Goal: Find specific page/section: Find specific page/section

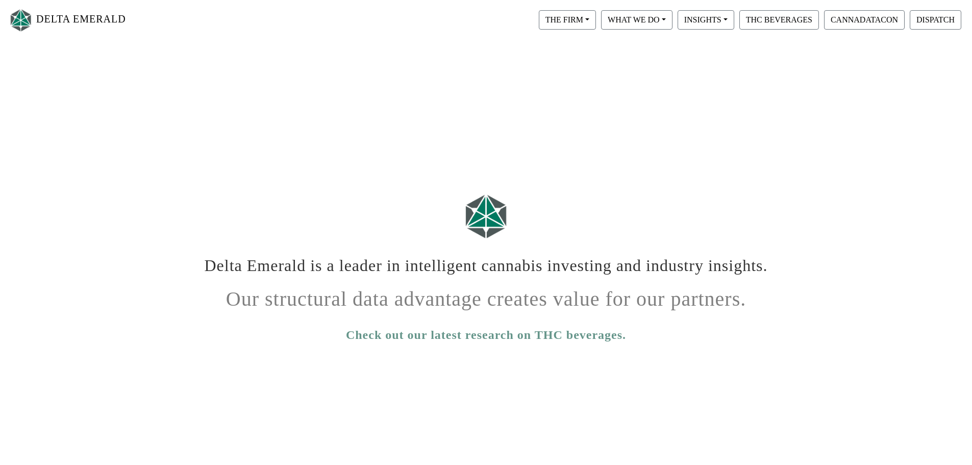
click at [467, 286] on h1 "Our structural data advantage creates value for our partners." at bounding box center [486, 295] width 566 height 32
click at [641, 9] on div "WHAT WE DO Private Equity Proprietary Data Digital Infrastructure" at bounding box center [636, 20] width 76 height 24
drag, startPoint x: 641, startPoint y: 9, endPoint x: 635, endPoint y: 4, distance: 8.0
click at [635, 4] on nav "DELTA EMERALD THE FIRM Our Objective Our People Our Values Our Portfolio FAQ WH…" at bounding box center [486, 20] width 972 height 40
click at [596, 21] on button "WHAT WE DO" at bounding box center [567, 19] width 57 height 19
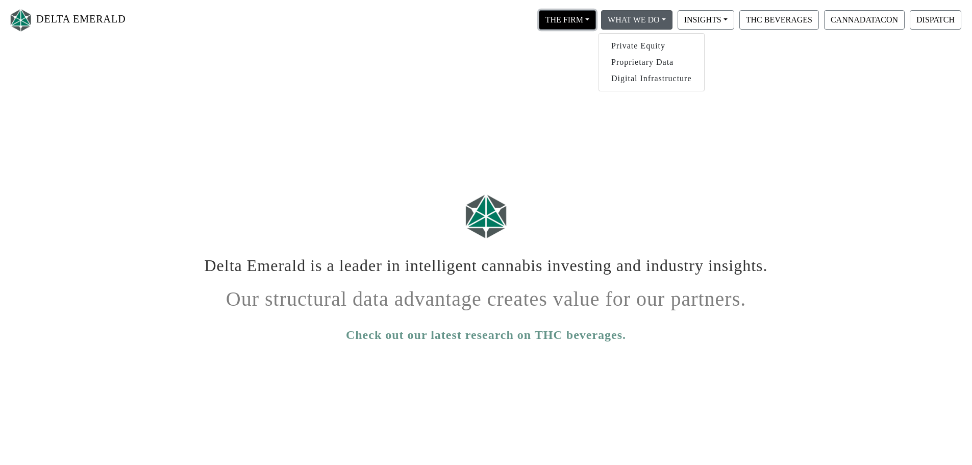
click at [569, 24] on button "THE FIRM" at bounding box center [567, 19] width 57 height 19
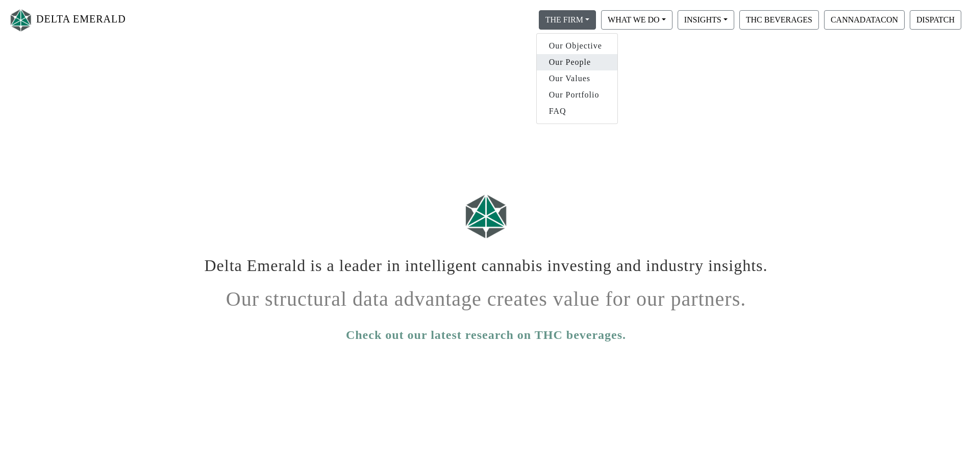
click at [577, 60] on link "Our People" at bounding box center [577, 62] width 81 height 16
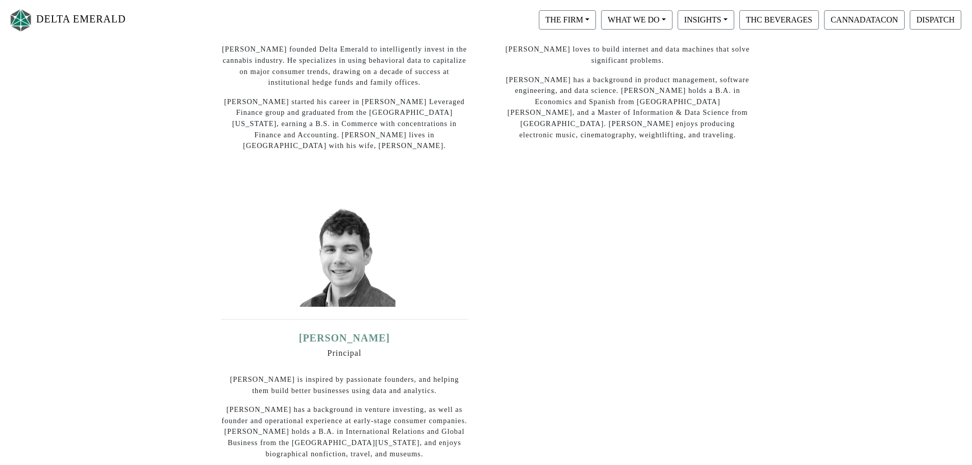
scroll to position [218, 0]
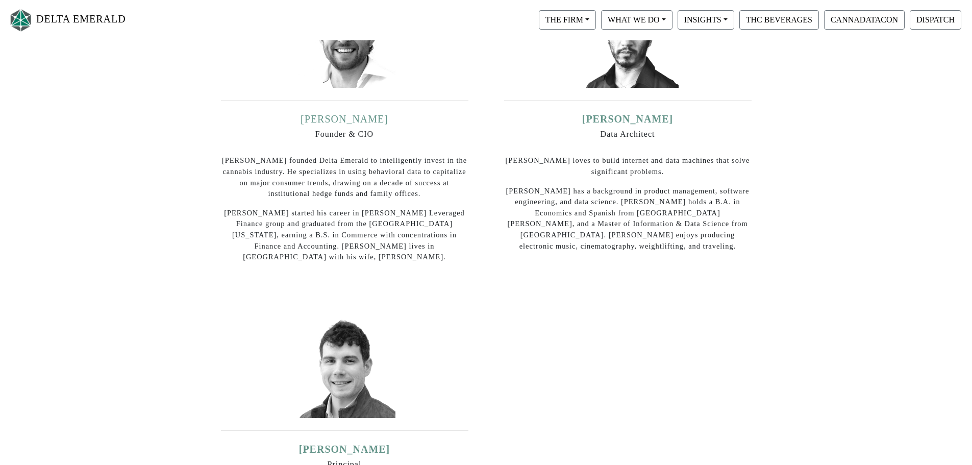
click at [366, 122] on link "[PERSON_NAME]" at bounding box center [344, 118] width 88 height 11
